Goal: Information Seeking & Learning: Check status

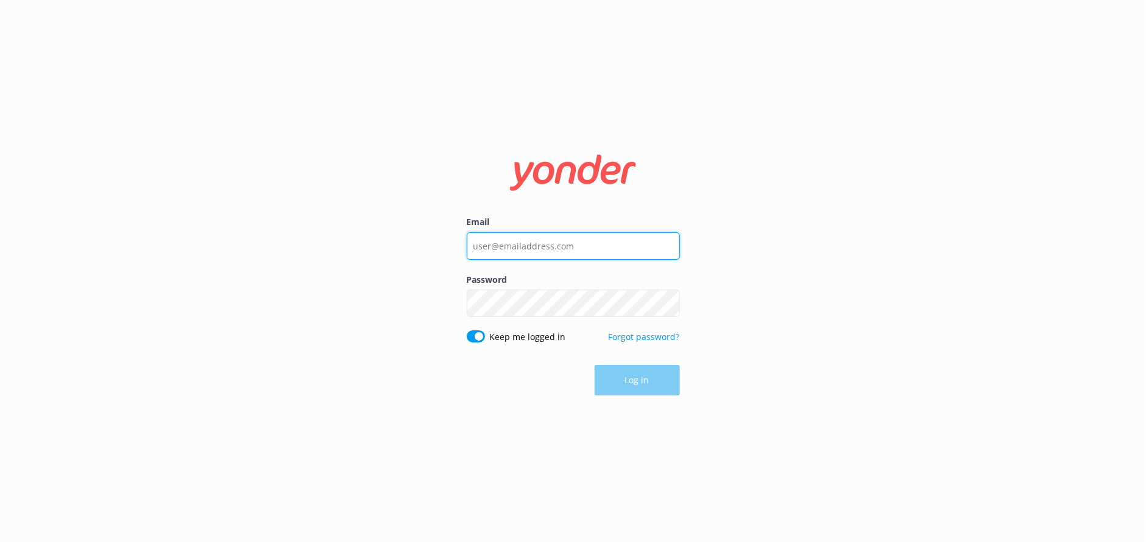
type input "[EMAIL_ADDRESS][DOMAIN_NAME]"
click at [648, 381] on div "Log in" at bounding box center [573, 380] width 213 height 30
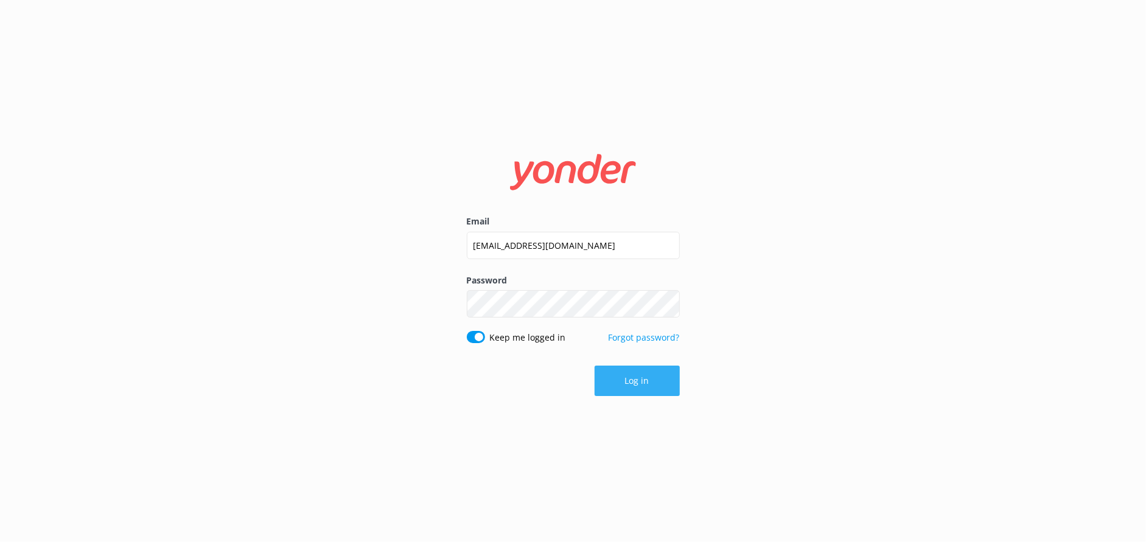
click at [639, 390] on button "Log in" at bounding box center [637, 381] width 85 height 30
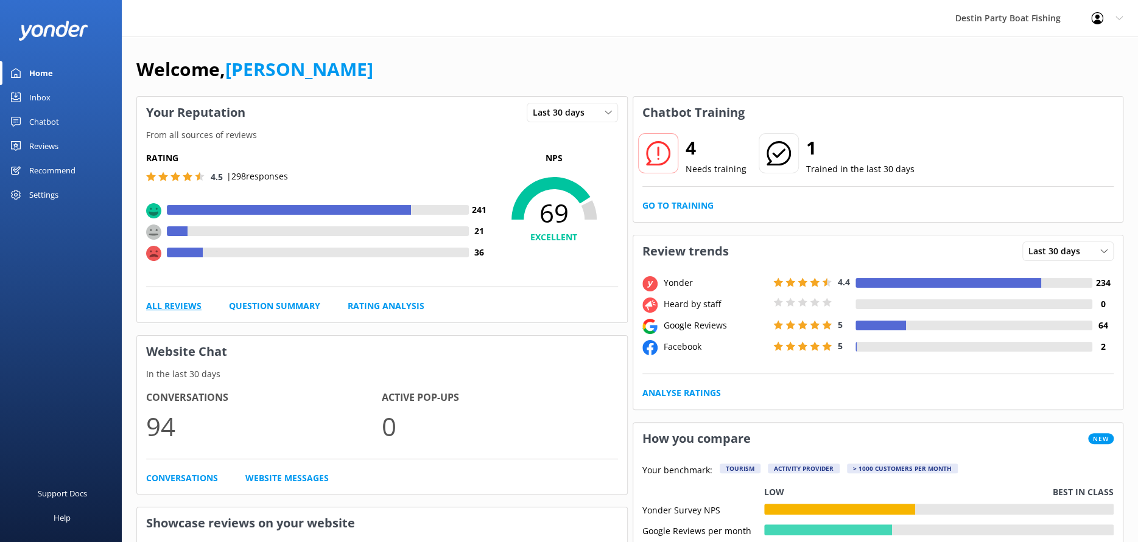
click at [187, 309] on link "All Reviews" at bounding box center [173, 306] width 55 height 13
